Goal: Information Seeking & Learning: Learn about a topic

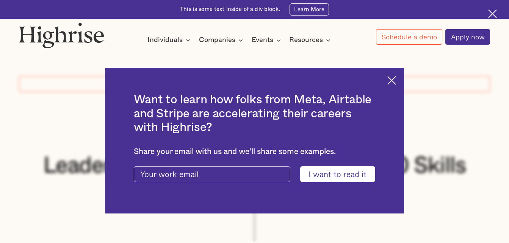
click at [394, 78] on img at bounding box center [391, 80] width 9 height 9
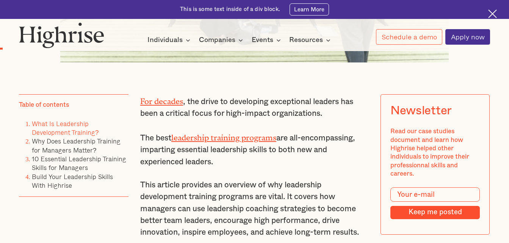
scroll to position [455, 0]
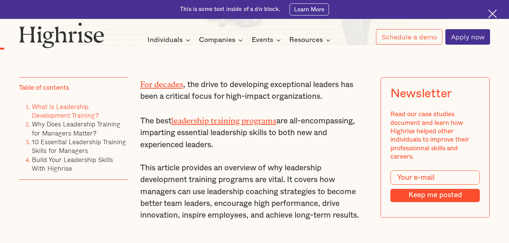
click at [272, 121] on link "leadership training programs" at bounding box center [223, 118] width 105 height 5
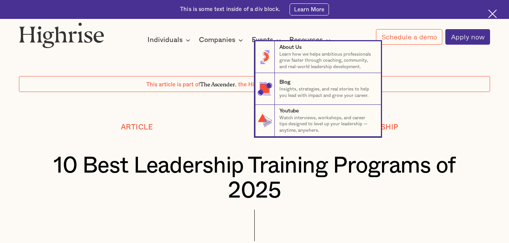
scroll to position [76, 0]
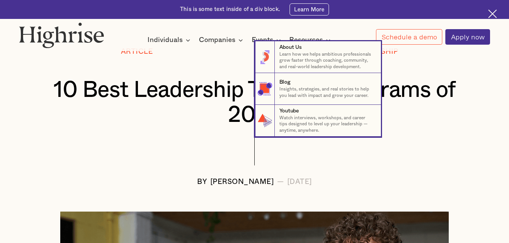
click at [492, 73] on nav "8 About Us Learn how we helps ambitious professionals grow faster through coach…" at bounding box center [254, 89] width 509 height 96
click at [488, 102] on nav "8 About Us Learn how we helps ambitious professionals grow faster through coach…" at bounding box center [254, 89] width 509 height 96
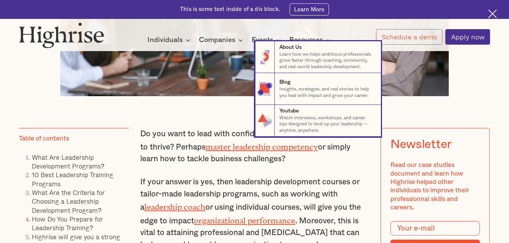
scroll to position [417, 0]
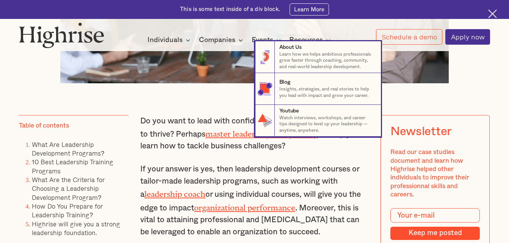
click at [484, 85] on nav "8 About Us Learn how we helps ambitious professionals grow faster through coach…" at bounding box center [254, 89] width 509 height 96
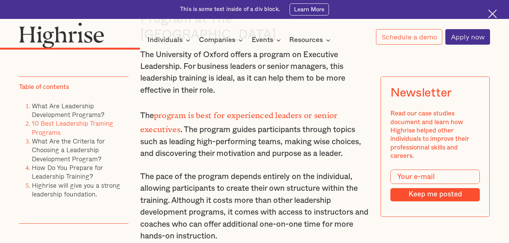
scroll to position [2350, 0]
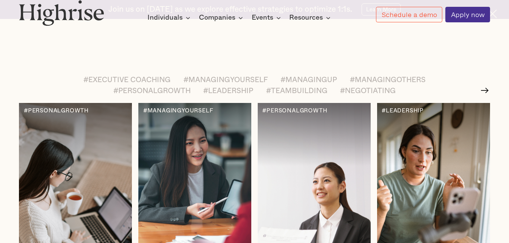
scroll to position [948, 0]
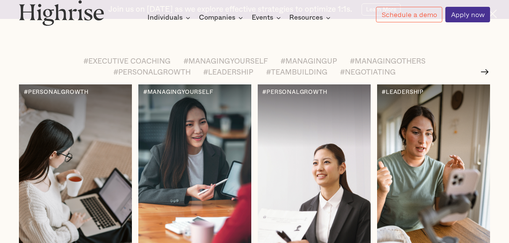
click at [102, 150] on div at bounding box center [75, 180] width 113 height 191
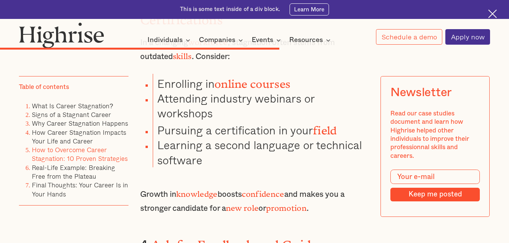
scroll to position [3252, 0]
